Goal: Task Accomplishment & Management: Manage account settings

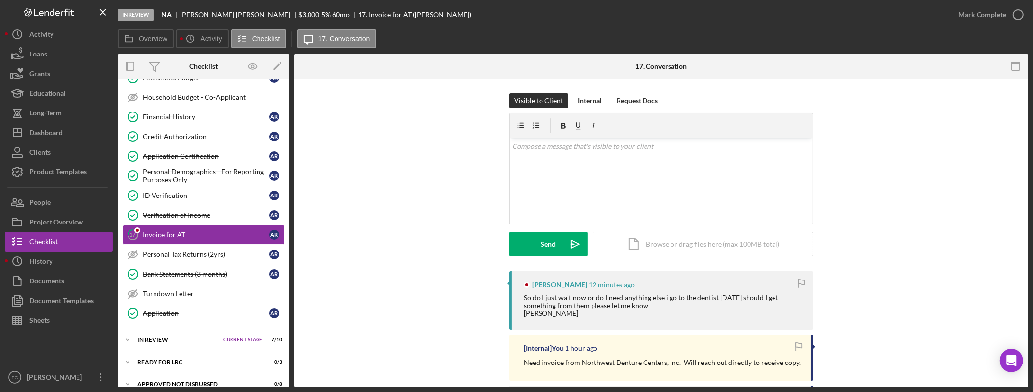
scroll to position [278, 0]
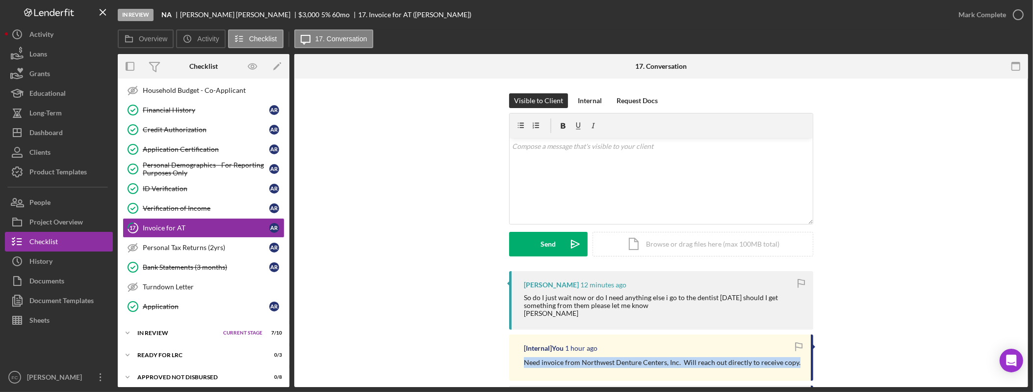
drag, startPoint x: 793, startPoint y: 361, endPoint x: 523, endPoint y: 365, distance: 270.9
click at [524, 365] on div "Need invoice from Northwest Denture Centers, Inc. Will reach out directly to re…" at bounding box center [662, 362] width 277 height 11
copy p "Need invoice from Northwest Denture Centers, Inc. Will reach out directly to re…"
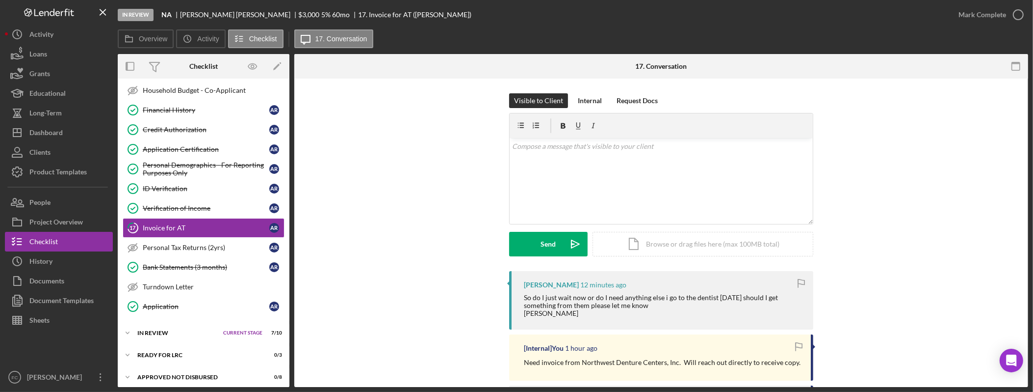
click at [672, 301] on div "So do I just wait now or do I need anything else i go to the dentist [DATE] sho…" at bounding box center [664, 305] width 280 height 24
click at [671, 296] on div "So do I just wait now or do I need anything else i go to the dentist [DATE] sho…" at bounding box center [664, 305] width 280 height 24
click at [672, 296] on div "So do I just wait now or do I need anything else i go to the dentist [DATE] sho…" at bounding box center [664, 305] width 280 height 24
click at [584, 176] on div "v Color teal Color pink Remove color Add row above Add row below Add column bef…" at bounding box center [661, 181] width 303 height 86
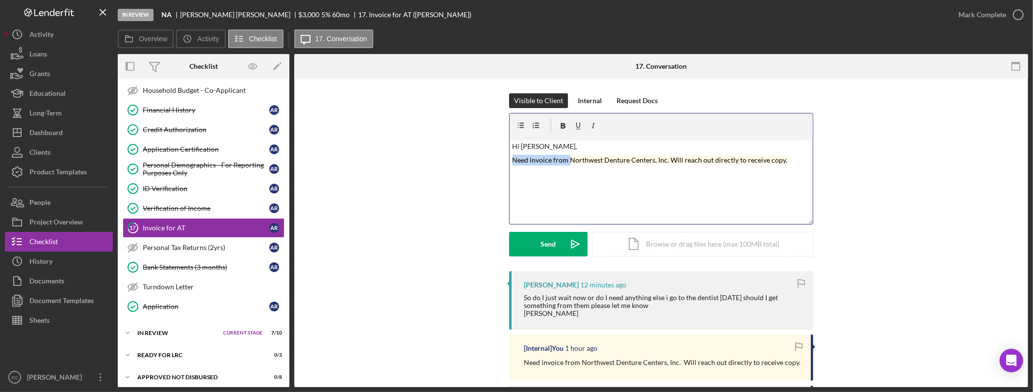
drag, startPoint x: 569, startPoint y: 163, endPoint x: 509, endPoint y: 162, distance: 59.9
click at [510, 162] on div "v Color teal Color pink Remove color Add row above Add row below Add column bef…" at bounding box center [661, 181] width 303 height 86
click at [770, 165] on p "Need invoice from Northwest Denture Centers, Inc. Will reach out directly to re…" at bounding box center [662, 160] width 298 height 11
drag, startPoint x: 789, startPoint y: 158, endPoint x: 495, endPoint y: 159, distance: 293.9
click at [495, 159] on div "Visible to Client Internal Request Docs v Color teal Color pink Remove color Ad…" at bounding box center [661, 182] width 705 height 178
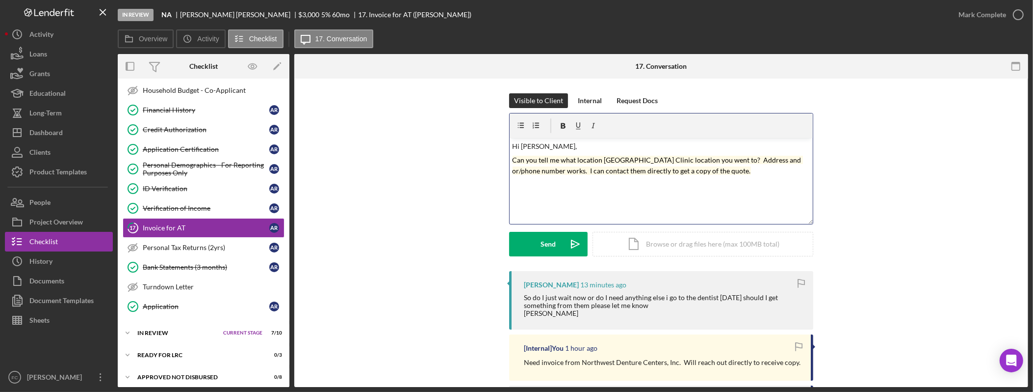
click at [601, 160] on mark "Can you tell me what location [GEOGRAPHIC_DATA] Clinic location you went to? Ad…" at bounding box center [658, 165] width 291 height 19
click at [734, 173] on p "Can you tell me what Northwest Denture Clinic location you went to? Address and…" at bounding box center [662, 166] width 298 height 22
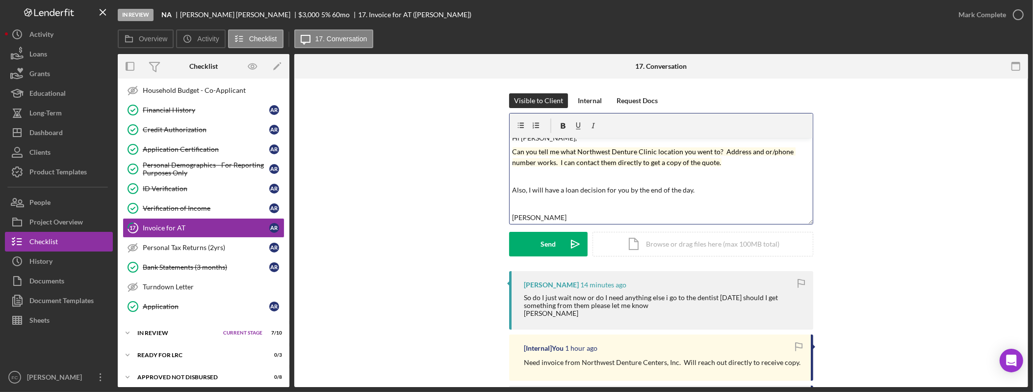
scroll to position [8, 0]
click at [532, 243] on button "Send Icon/icon-invite-send" at bounding box center [548, 244] width 79 height 25
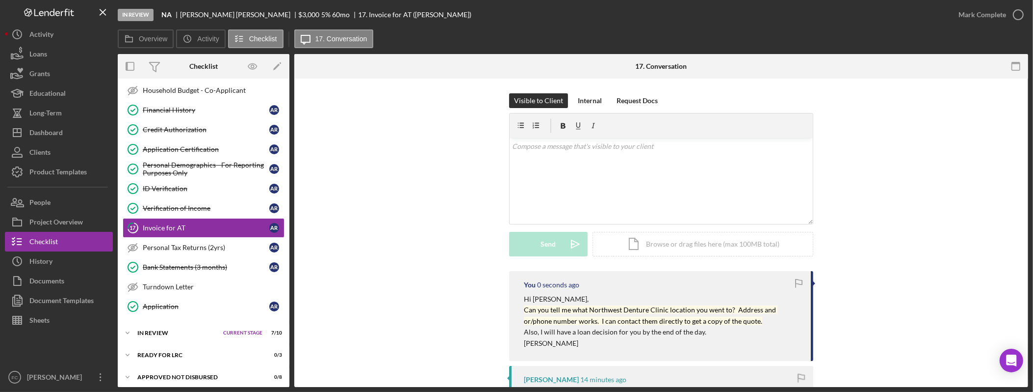
scroll to position [0, 0]
click at [50, 134] on div "Dashboard" at bounding box center [45, 134] width 33 height 22
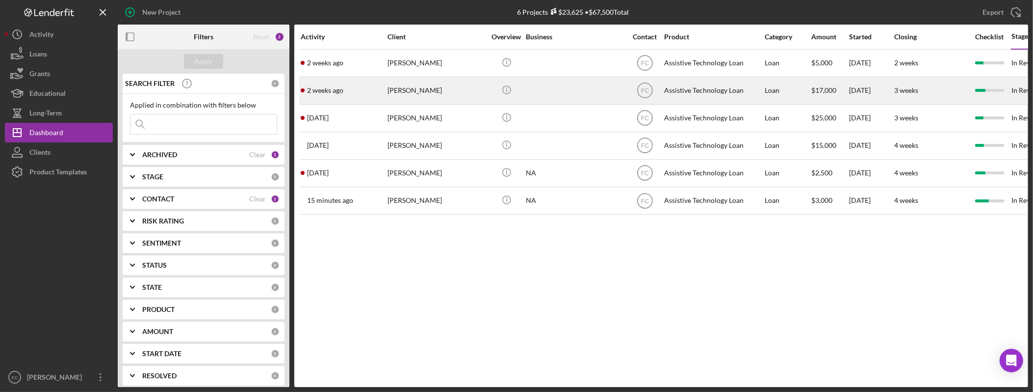
click at [447, 89] on div "[PERSON_NAME]" at bounding box center [437, 91] width 98 height 26
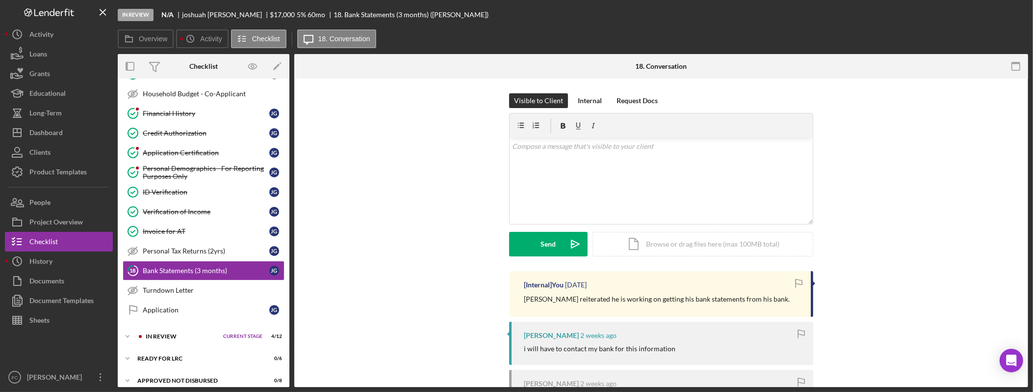
scroll to position [310, 0]
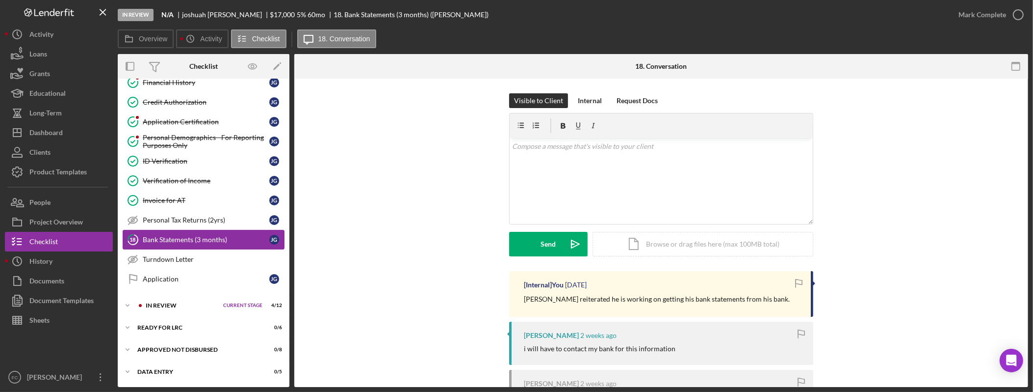
click at [192, 239] on div "Bank Statements (3 months)" at bounding box center [206, 240] width 127 height 8
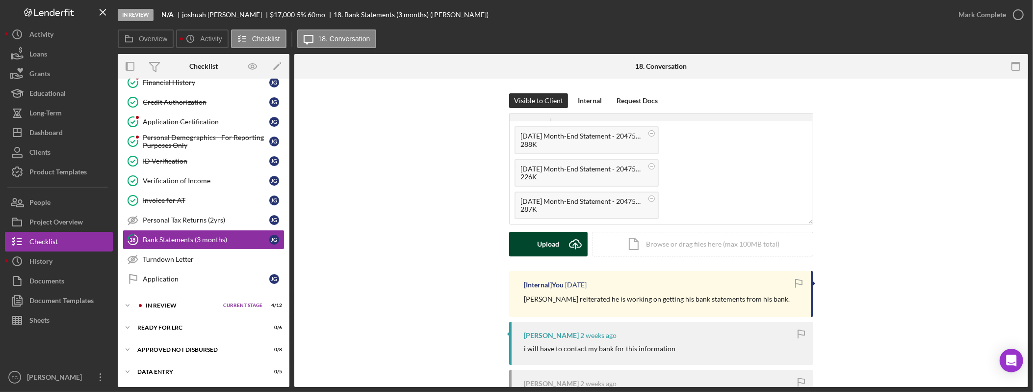
click at [563, 242] on icon "Icon/Upload" at bounding box center [575, 244] width 25 height 25
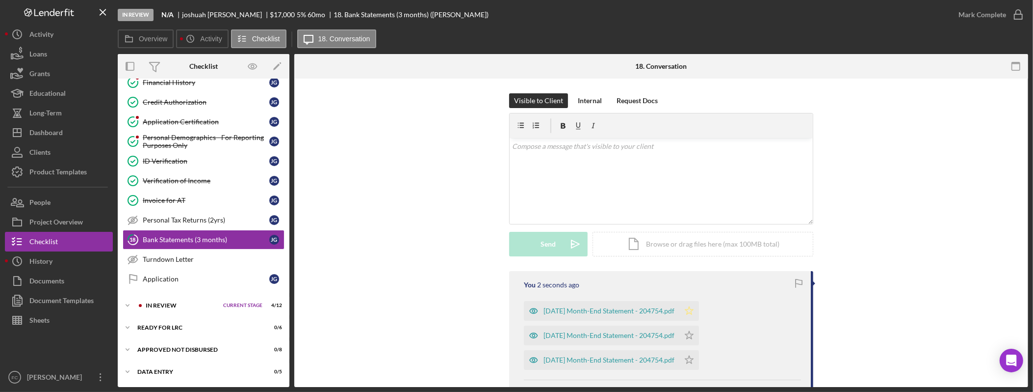
click at [699, 313] on icon "Icon/Star" at bounding box center [690, 311] width 20 height 20
click at [694, 334] on polygon "button" at bounding box center [690, 335] width 8 height 8
click at [699, 364] on icon "Icon/Star" at bounding box center [690, 360] width 20 height 20
click at [990, 19] on div "Mark Complete" at bounding box center [983, 15] width 48 height 20
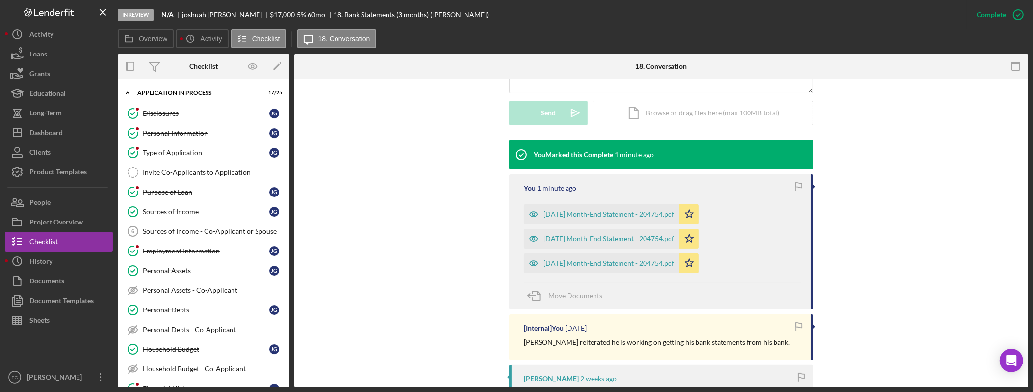
scroll to position [366, 0]
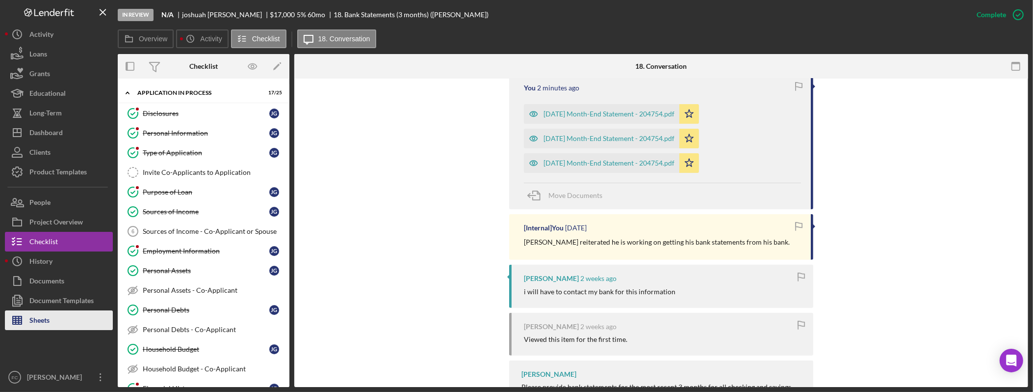
click at [54, 325] on button "Sheets" at bounding box center [59, 320] width 108 height 20
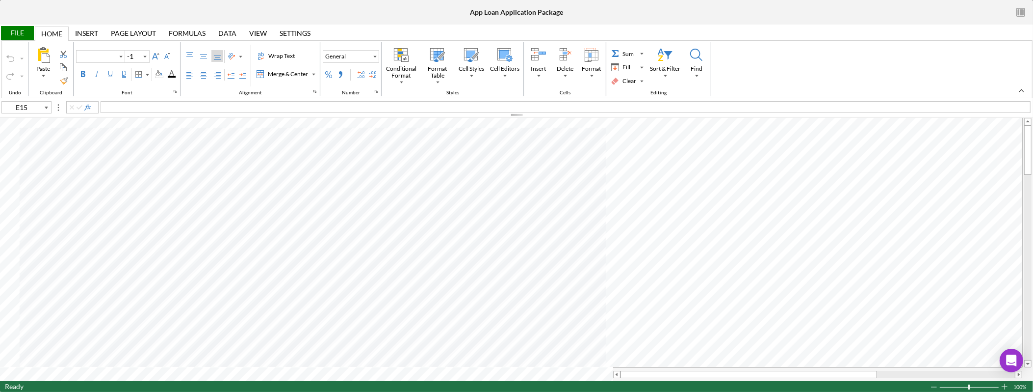
type input "Arial"
type input "10"
type input "A92"
type input "B83"
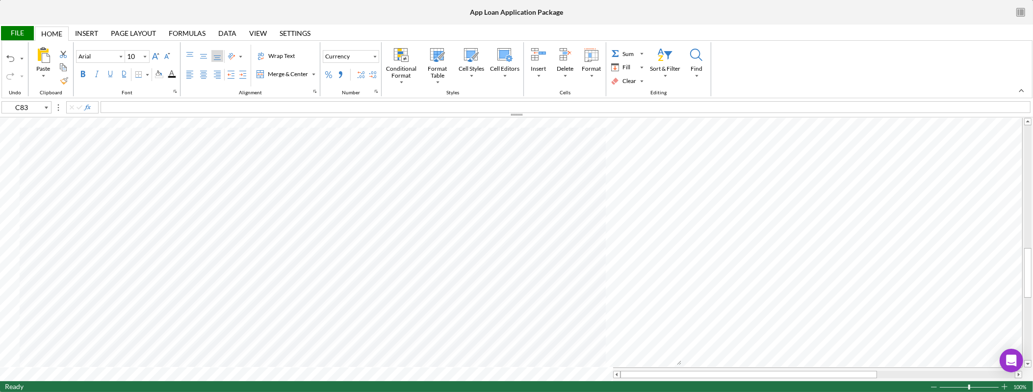
type input "B83"
click at [239, 107] on div "2014 Harley Davidson Street Glide 2200" at bounding box center [566, 107] width 930 height 12
click at [228, 106] on div "2014 Harley Davidson Street Glide 200" at bounding box center [566, 107] width 930 height 12
type input "E84"
click at [159, 74] on div "Background Color" at bounding box center [159, 74] width 8 height 8
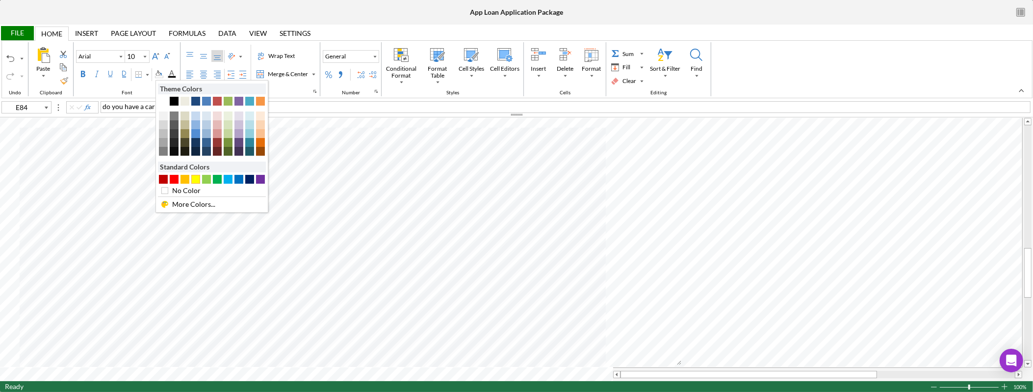
click at [197, 180] on div "#FFFF00" at bounding box center [195, 179] width 9 height 9
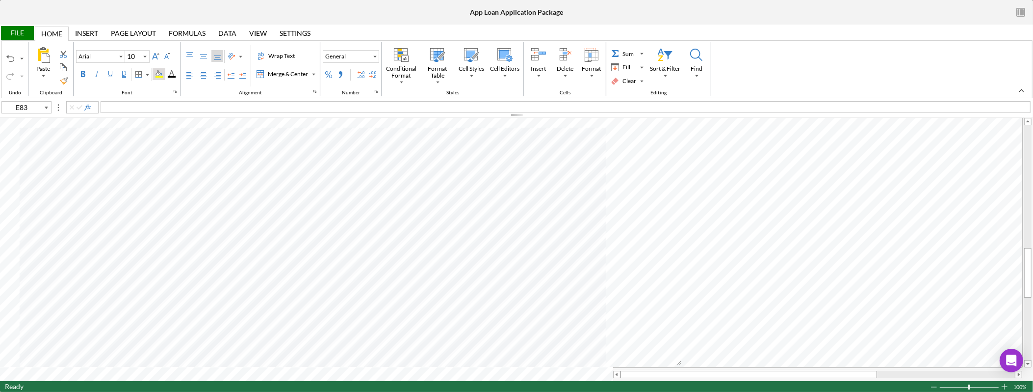
click at [161, 72] on div "Background Color" at bounding box center [159, 74] width 8 height 8
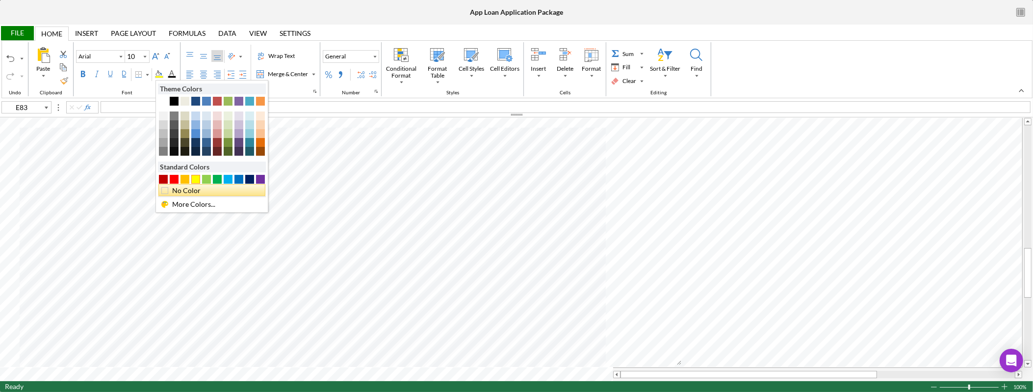
click at [198, 189] on div "No Color" at bounding box center [215, 190] width 88 height 11
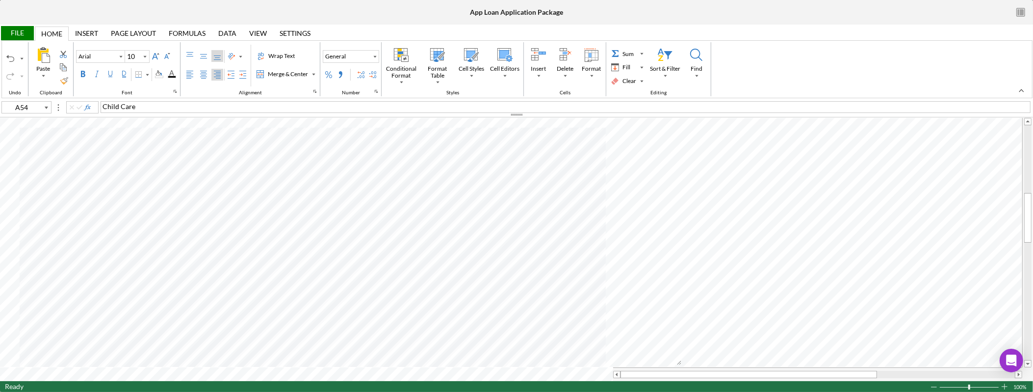
type input "B54"
type input "A54"
click at [96, 259] on span "Extraculicular activites for children" at bounding box center [122, 257] width 108 height 8
drag, startPoint x: 138, startPoint y: 260, endPoint x: 148, endPoint y: 253, distance: 12.3
click at [139, 261] on div "Extraculicular activites for children" at bounding box center [98, 257] width 158 height 10
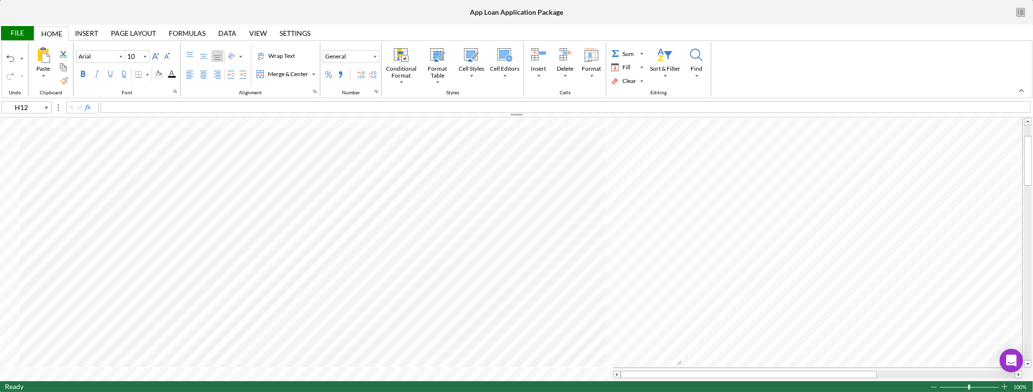
type input "H11"
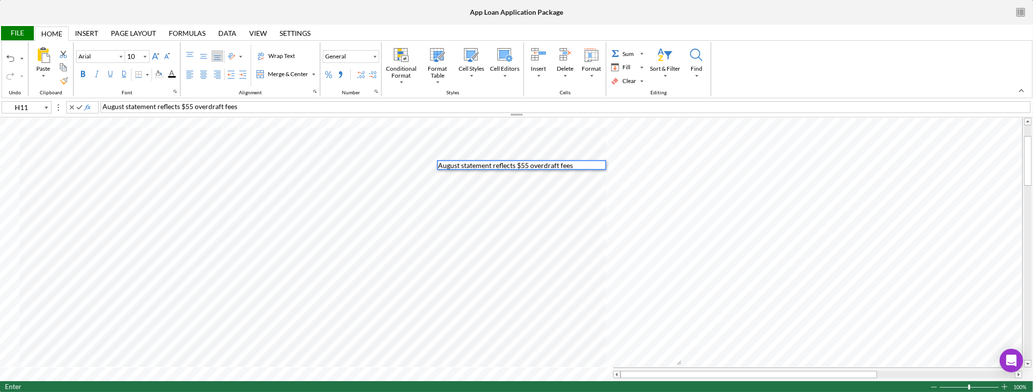
type input "H12"
type input "H10"
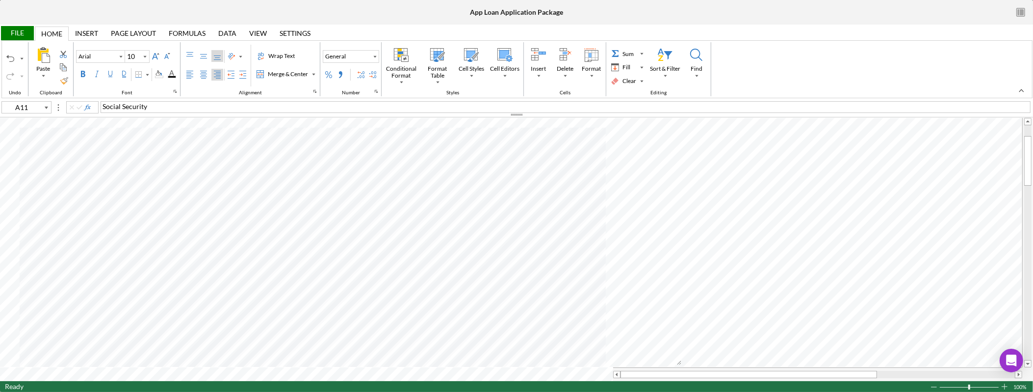
type input "H9"
type input "A10"
click at [15, 31] on div "File" at bounding box center [17, 33] width 34 height 14
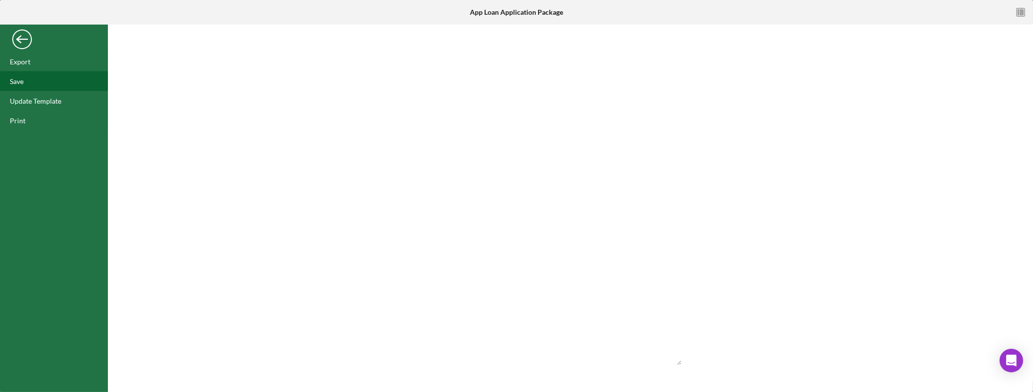
click at [38, 86] on div "Save" at bounding box center [54, 81] width 108 height 20
click at [17, 46] on div "Back" at bounding box center [22, 37] width 20 height 20
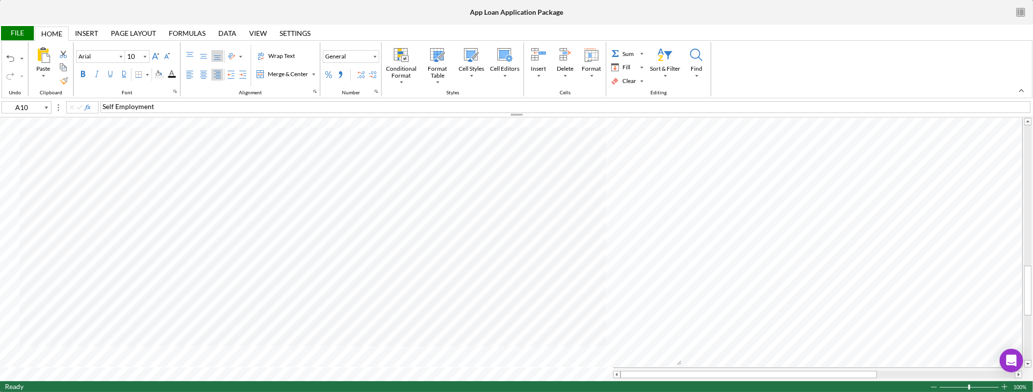
click at [26, 34] on div "File" at bounding box center [17, 33] width 34 height 14
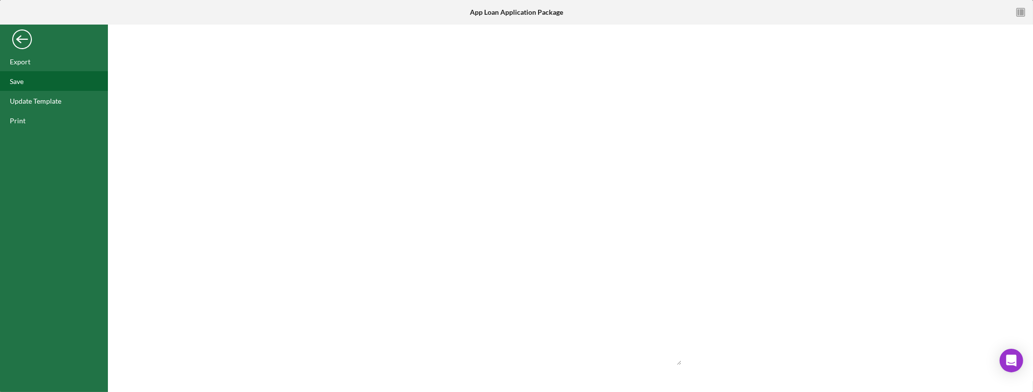
click at [37, 84] on div "Save" at bounding box center [54, 81] width 108 height 20
click at [22, 39] on div "Back" at bounding box center [22, 37] width 20 height 20
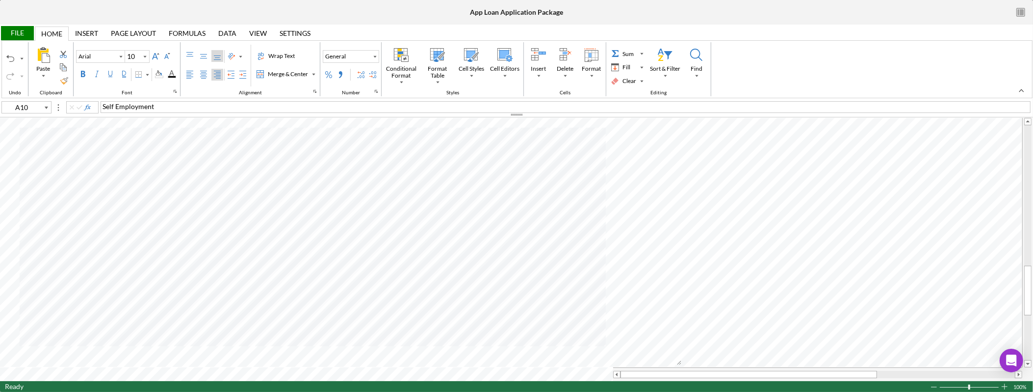
click at [1016, 9] on icon "button" at bounding box center [1021, 12] width 22 height 22
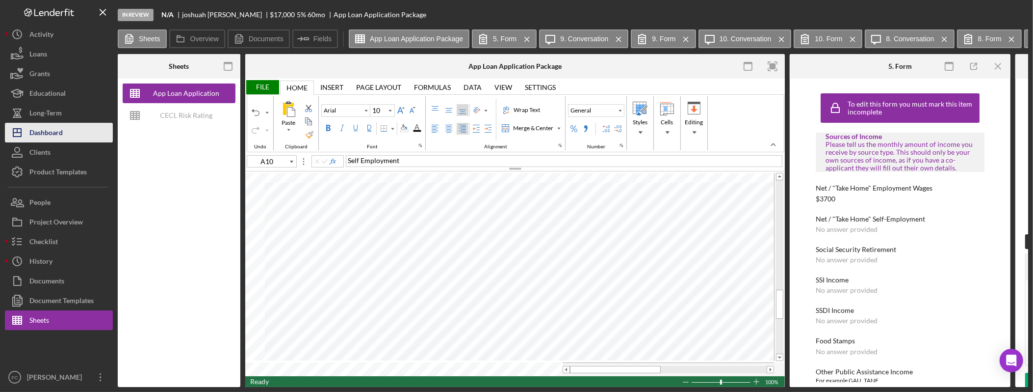
click at [47, 137] on div "Dashboard" at bounding box center [45, 134] width 33 height 22
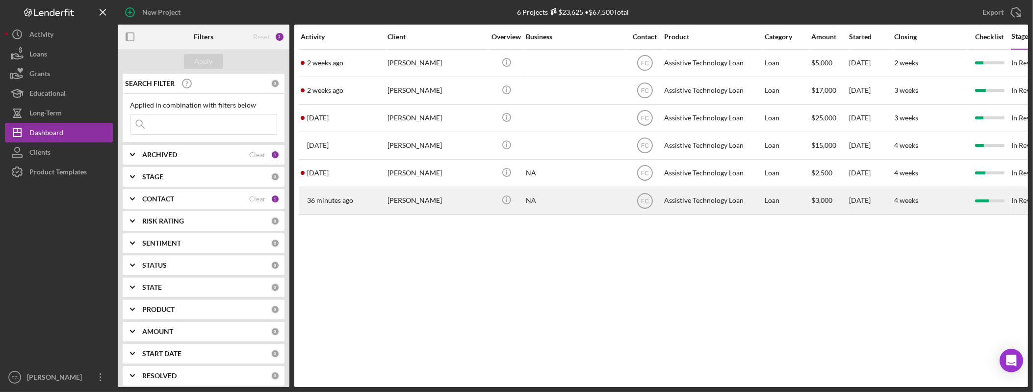
click at [424, 207] on div "[PERSON_NAME]" at bounding box center [437, 200] width 98 height 26
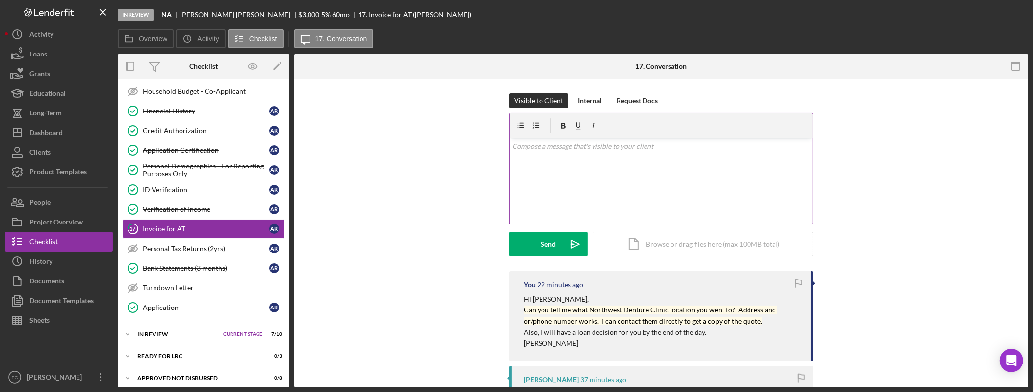
scroll to position [278, 0]
click at [779, 323] on p "Can you tell me what Northwest Denture Clinic location you went to? Address and…" at bounding box center [662, 315] width 277 height 22
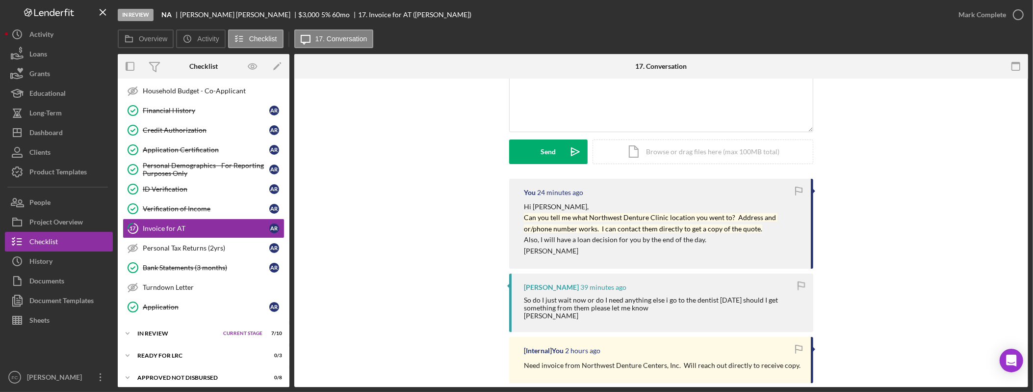
scroll to position [125, 0]
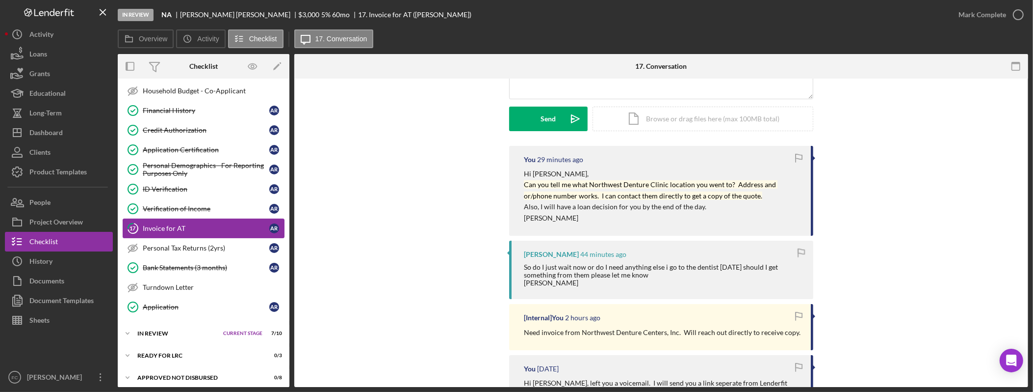
click at [191, 232] on div "Invoice for AT" at bounding box center [206, 228] width 127 height 8
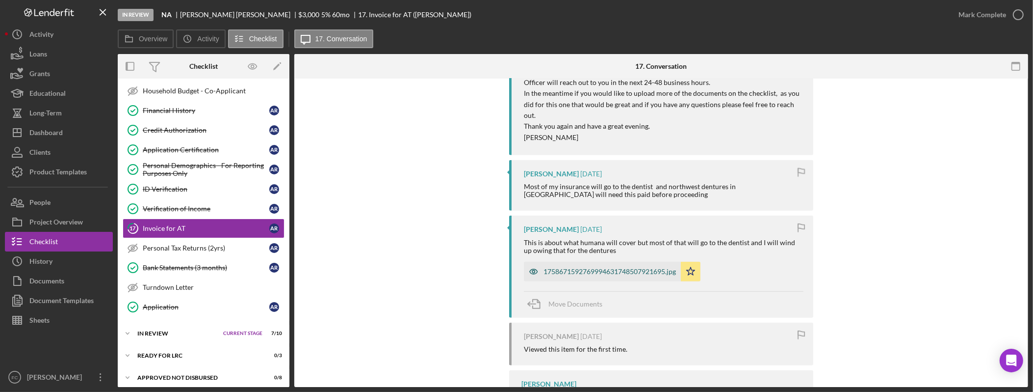
scroll to position [568, 0]
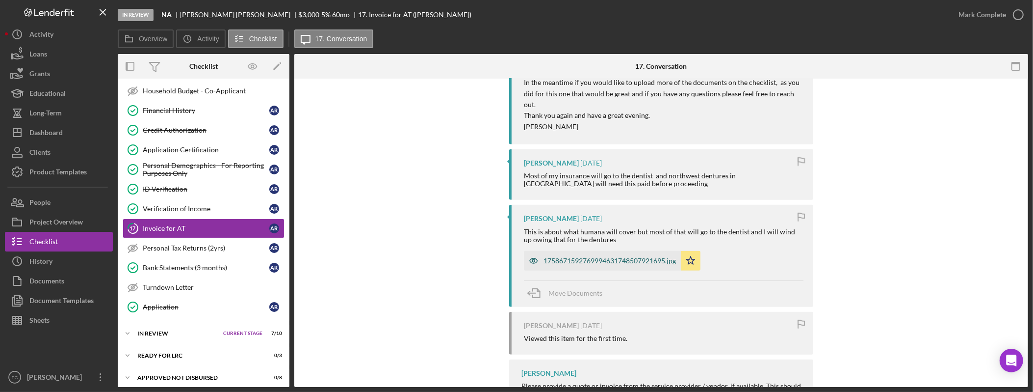
click at [621, 257] on div "1758671592769994631748507921695.jpg" at bounding box center [610, 261] width 132 height 8
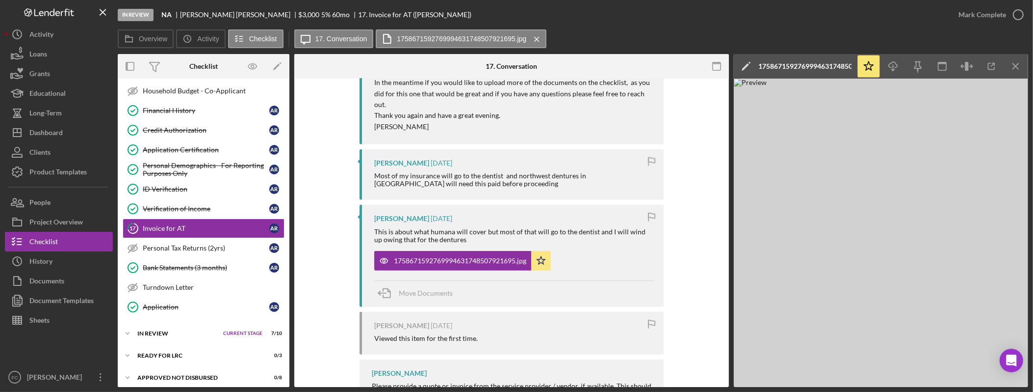
click at [825, 64] on div "1758671592769994631748507921695.jpg" at bounding box center [805, 66] width 93 height 8
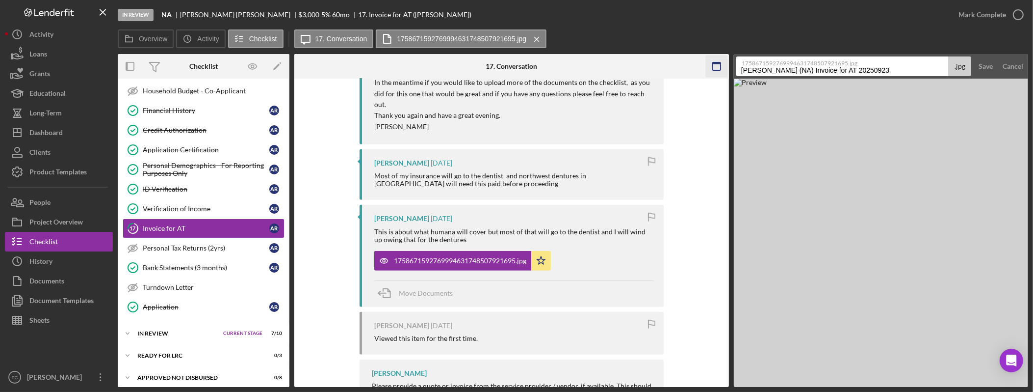
drag, startPoint x: 903, startPoint y: 68, endPoint x: 722, endPoint y: 70, distance: 181.1
click at [722, 70] on div "Overview Internal Workflow Stage In Review Icon/Dropdown Arrow Archive (can una…" at bounding box center [573, 220] width 911 height 333
type input "I"
type input "Estimated insurance benefit"
click at [974, 56] on button "Save" at bounding box center [986, 66] width 24 height 20
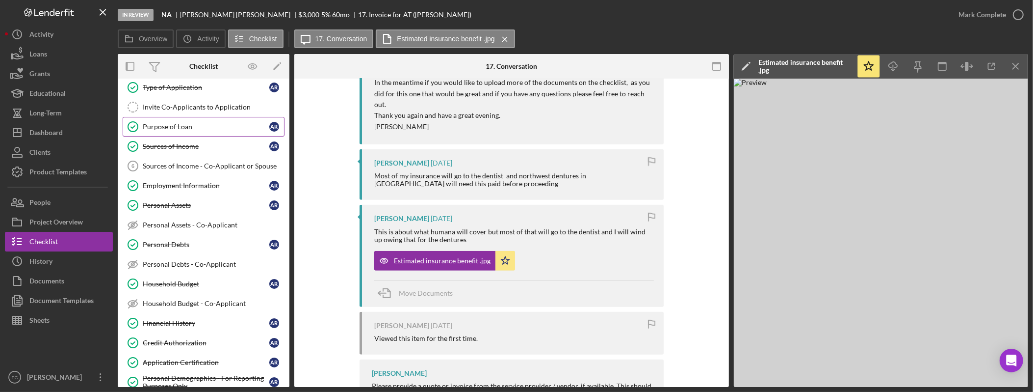
scroll to position [52, 0]
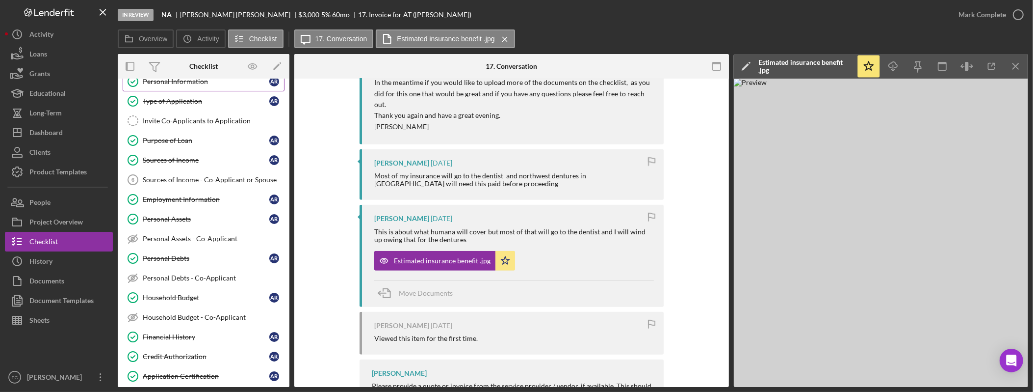
click at [194, 84] on div "Personal Information" at bounding box center [206, 82] width 127 height 8
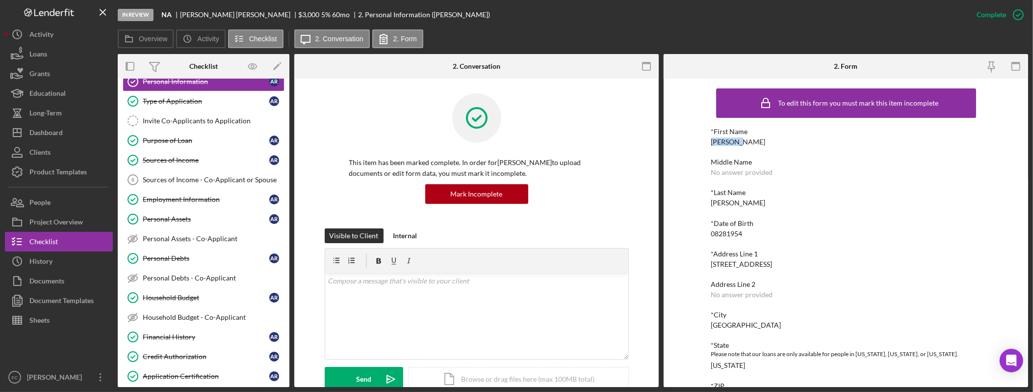
drag, startPoint x: 745, startPoint y: 143, endPoint x: 708, endPoint y: 144, distance: 36.8
click at [708, 144] on div "To edit this form you must mark this item incomplete *First Name [PERSON_NAME] …" at bounding box center [846, 233] width 365 height 308
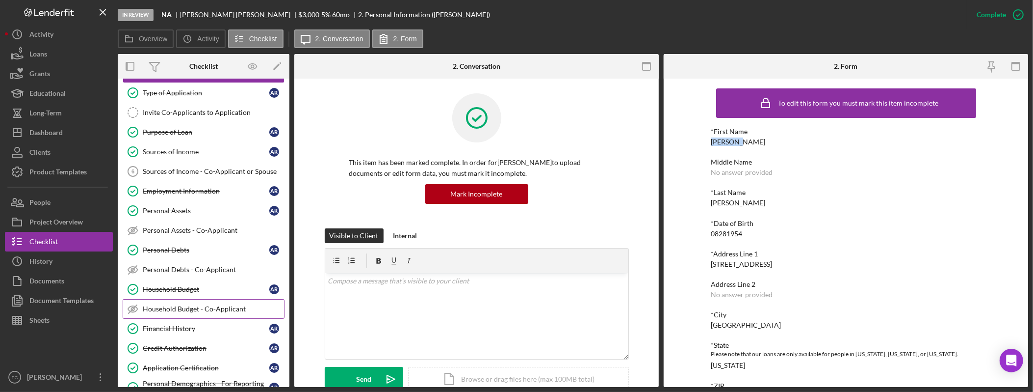
scroll to position [312, 0]
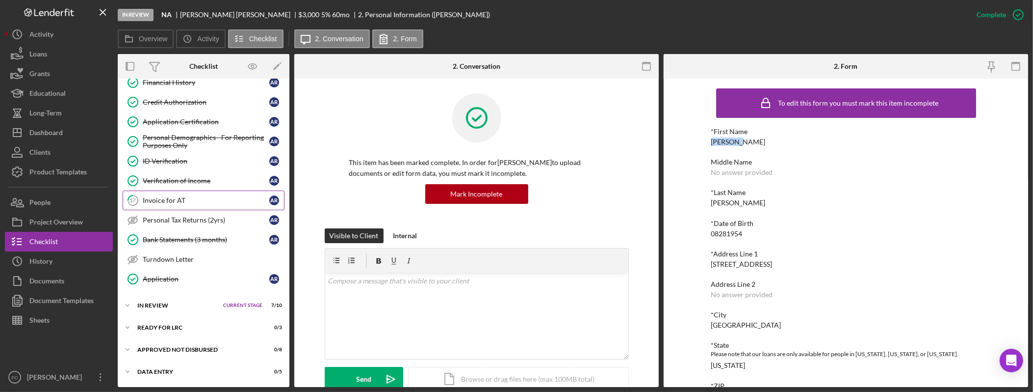
click at [194, 205] on link "17 Invoice for AT A R" at bounding box center [204, 200] width 162 height 20
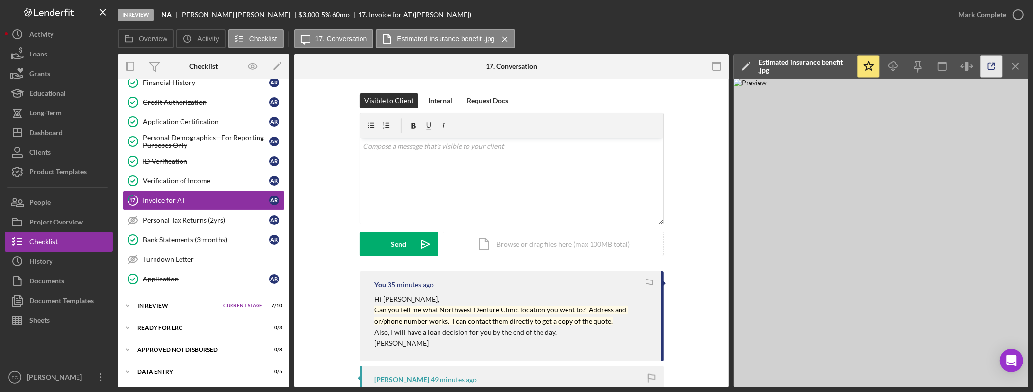
click at [990, 65] on icon "button" at bounding box center [992, 66] width 22 height 22
click at [43, 205] on div "People" at bounding box center [39, 203] width 21 height 22
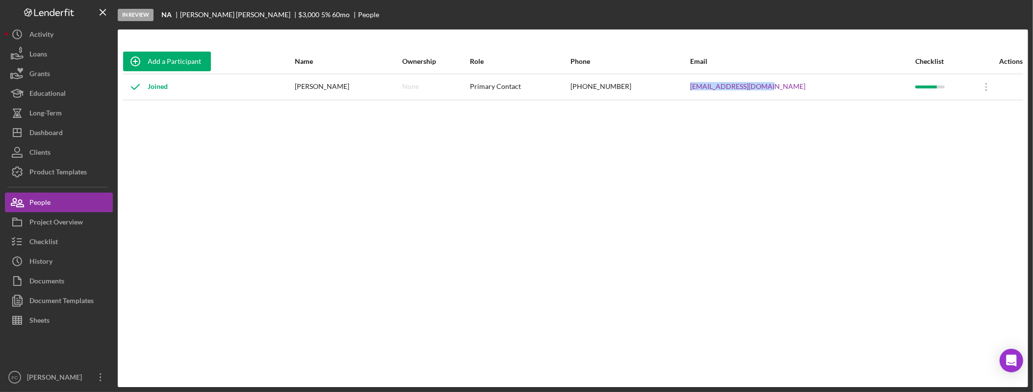
drag, startPoint x: 740, startPoint y: 86, endPoint x: 727, endPoint y: 87, distance: 13.3
click at [727, 87] on tr "Joined [PERSON_NAME] None Primary Contact [PHONE_NUMBER] [EMAIL_ADDRESS][DOMAIN…" at bounding box center [573, 87] width 901 height 26
copy tr "[EMAIL_ADDRESS][DOMAIN_NAME]"
click at [52, 127] on div "Dashboard" at bounding box center [45, 134] width 33 height 22
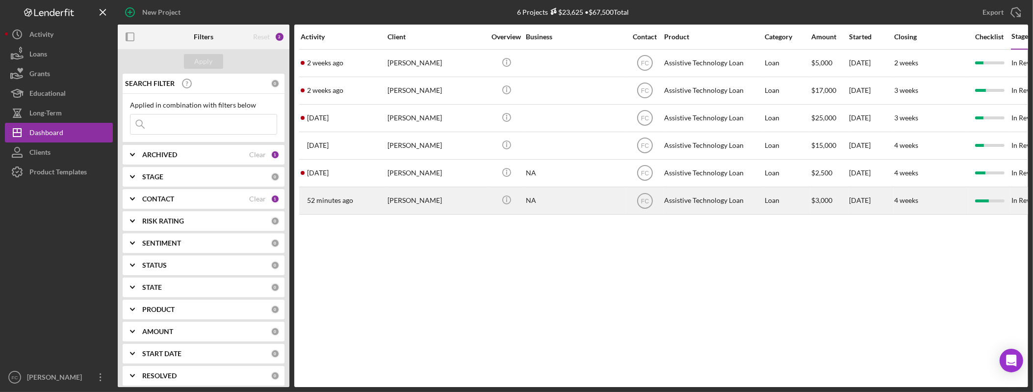
click at [407, 197] on div "[PERSON_NAME]" at bounding box center [437, 200] width 98 height 26
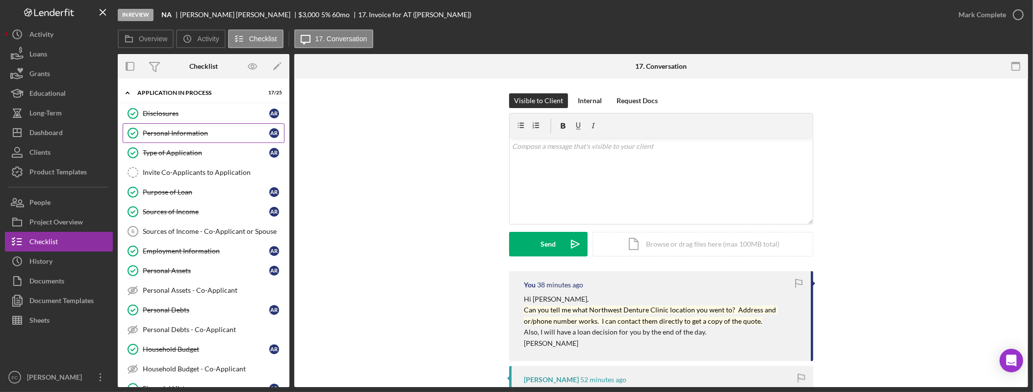
click at [177, 125] on link "Personal Information Personal Information A R" at bounding box center [204, 133] width 162 height 20
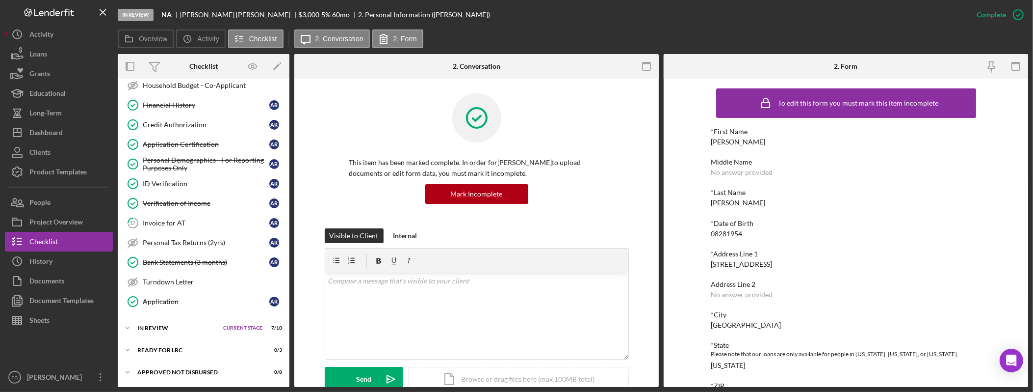
scroll to position [296, 0]
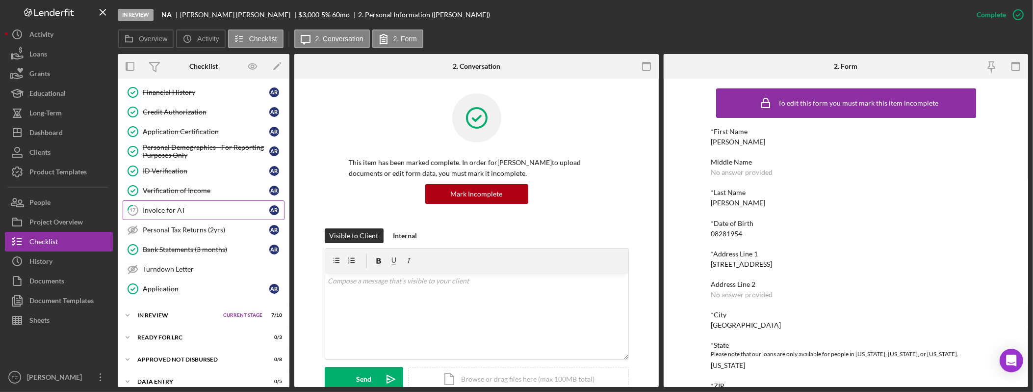
click at [162, 214] on div "Invoice for AT" at bounding box center [206, 210] width 127 height 8
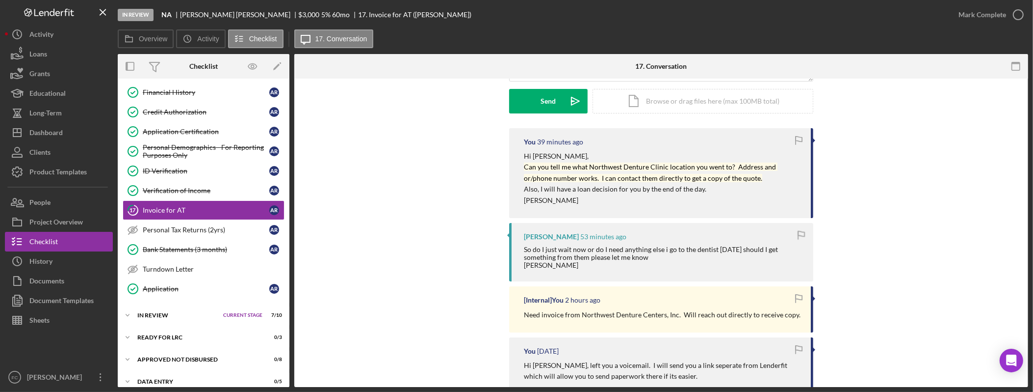
scroll to position [144, 0]
click at [737, 197] on p "[PERSON_NAME]" at bounding box center [662, 199] width 277 height 11
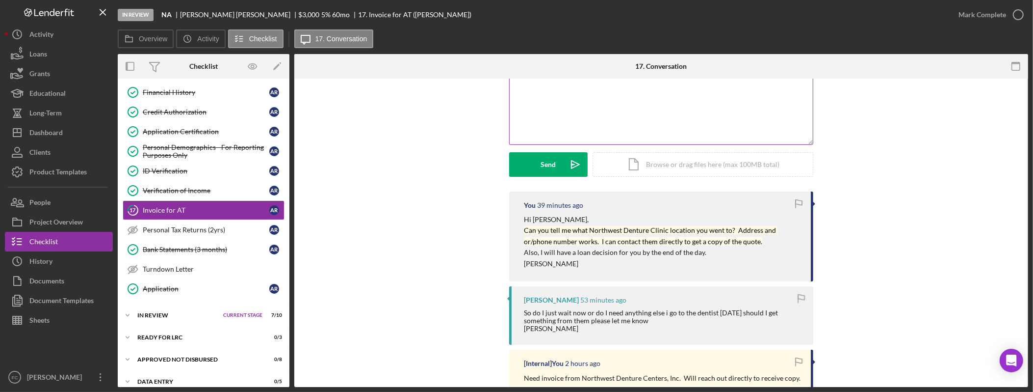
scroll to position [0, 0]
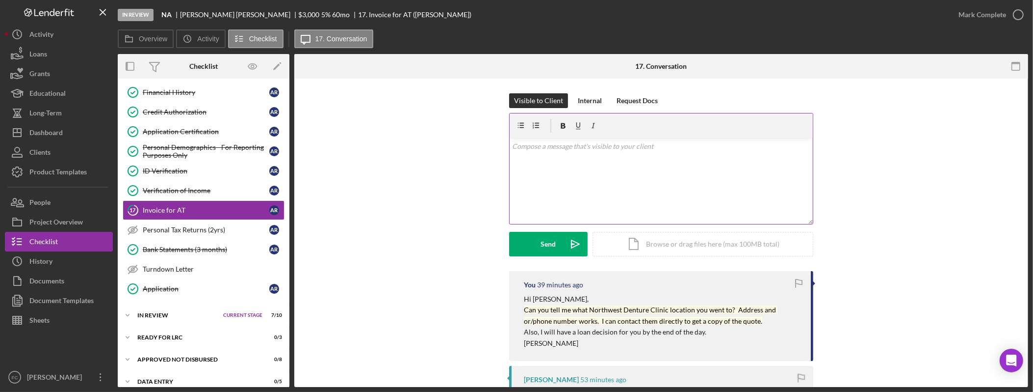
click at [574, 175] on div "v Color teal Color pink Remove color Add row above Add row below Add column bef…" at bounding box center [661, 181] width 303 height 86
drag, startPoint x: 364, startPoint y: 144, endPoint x: 347, endPoint y: 144, distance: 16.2
click at [347, 144] on div "Visible to Client Internal Request Docs v Color teal Color pink Remove color Ad…" at bounding box center [661, 182] width 705 height 178
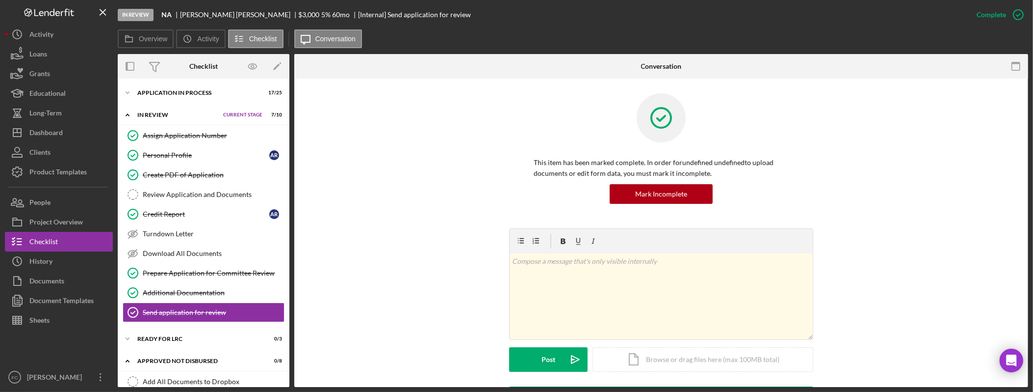
scroll to position [138, 0]
